Goal: Find specific page/section: Find specific page/section

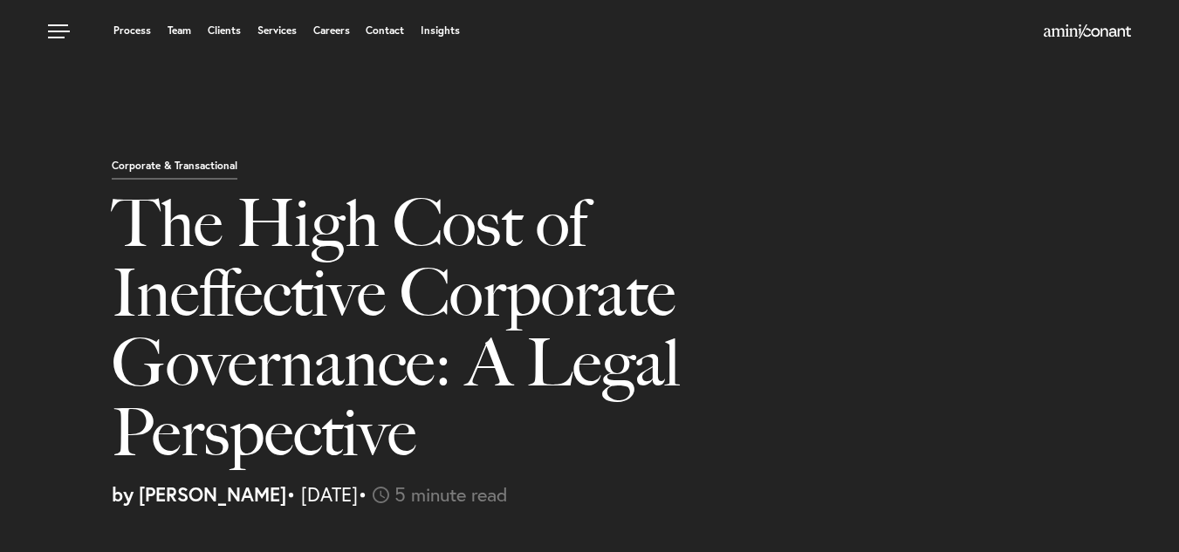
select select "MU"
select select "Austin"
select select "Business and Civil Litigation"
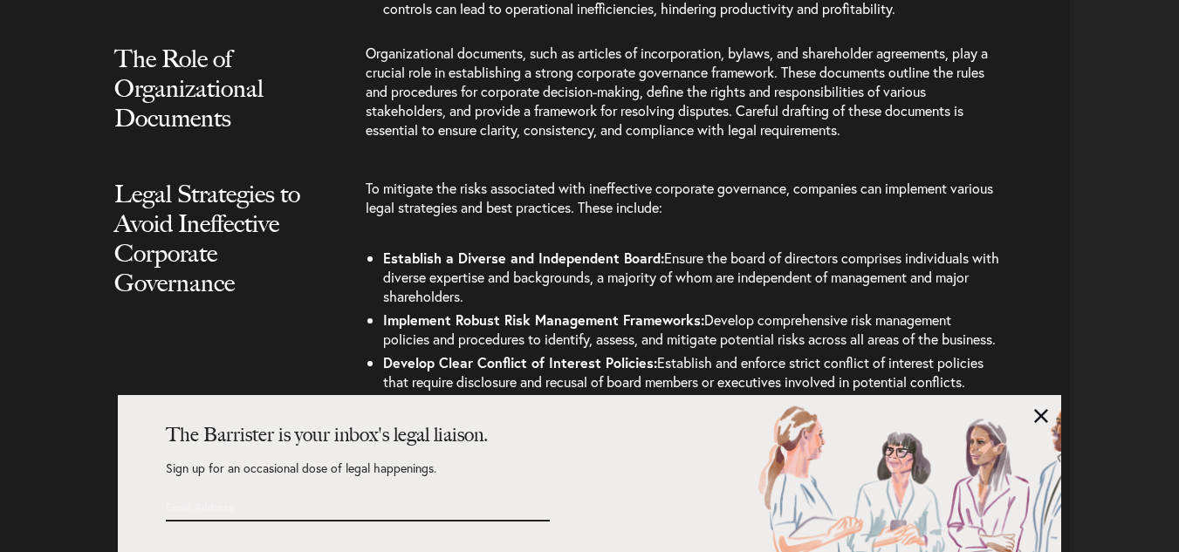
scroll to position [2966, 0]
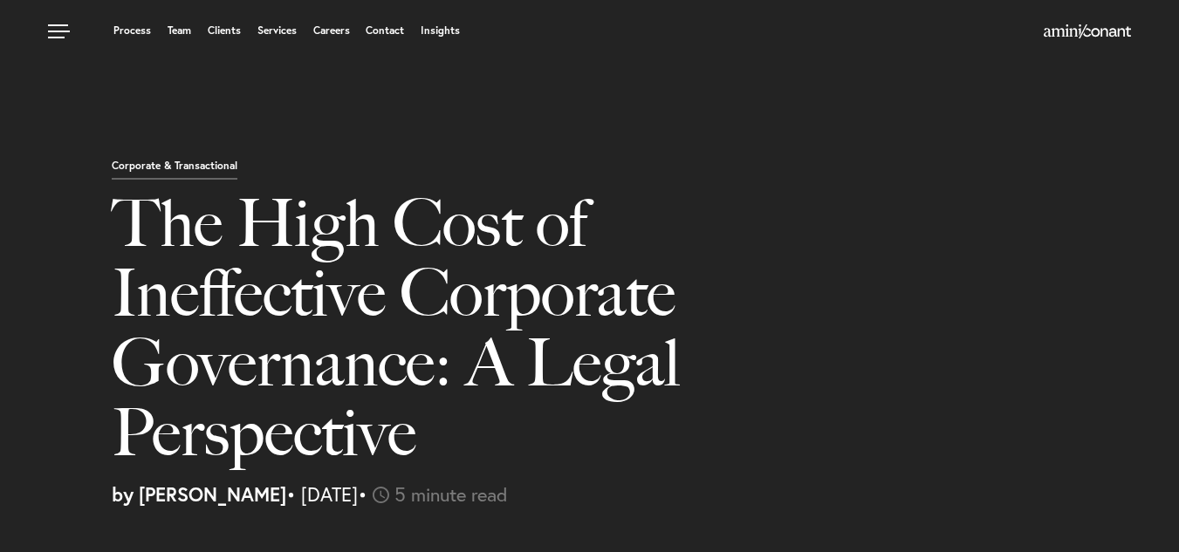
select select "MU"
select select "Austin"
select select "Business and Civil Litigation"
click at [66, 21] on link at bounding box center [61, 26] width 52 height 52
